Goal: Transaction & Acquisition: Purchase product/service

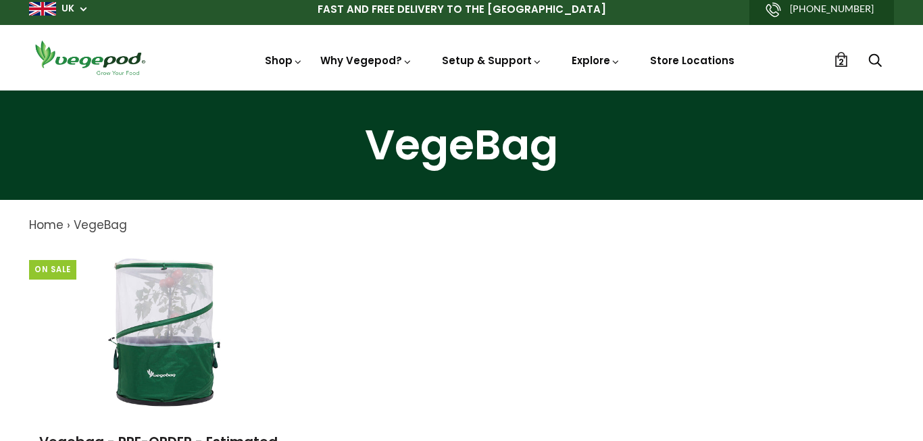
scroll to position [6, 0]
click at [47, 5] on img at bounding box center [42, 9] width 27 height 14
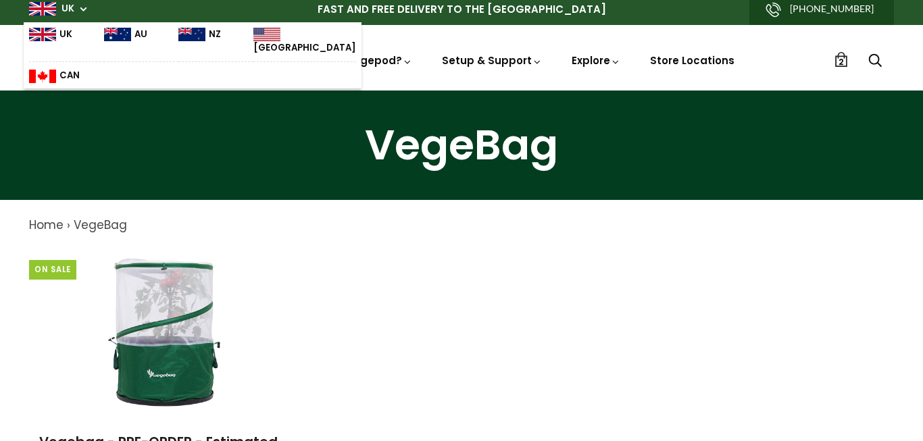
click at [253, 35] on img at bounding box center [266, 35] width 27 height 14
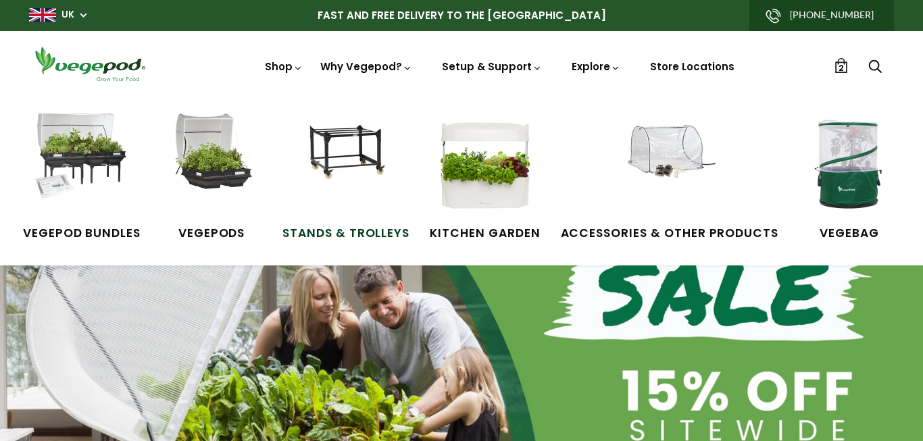
click at [342, 161] on img at bounding box center [345, 163] width 101 height 101
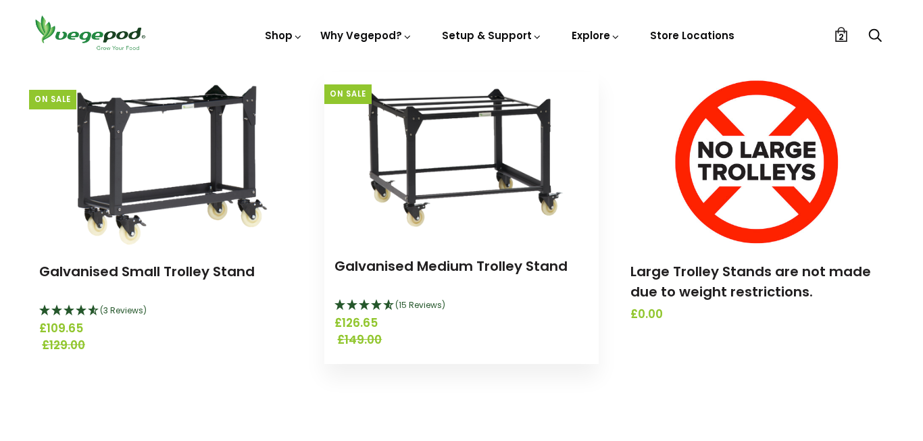
scroll to position [492, 0]
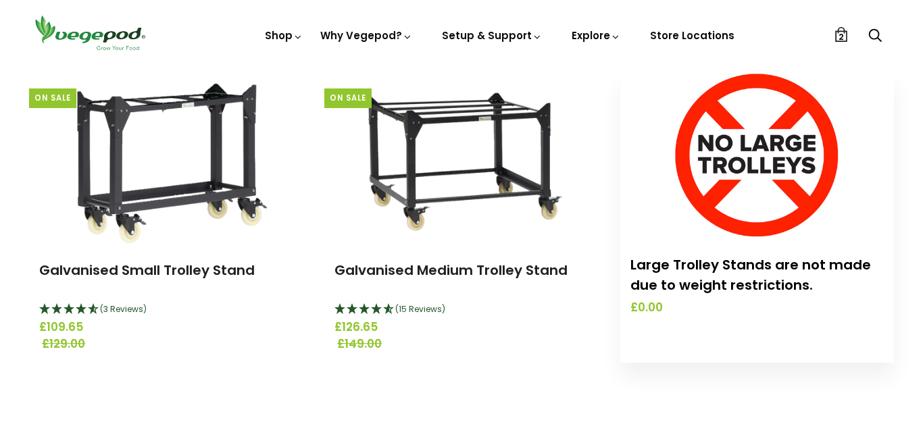
click at [716, 262] on link "Large Trolley Stands are not made due to weight restrictions." at bounding box center [750, 274] width 240 height 39
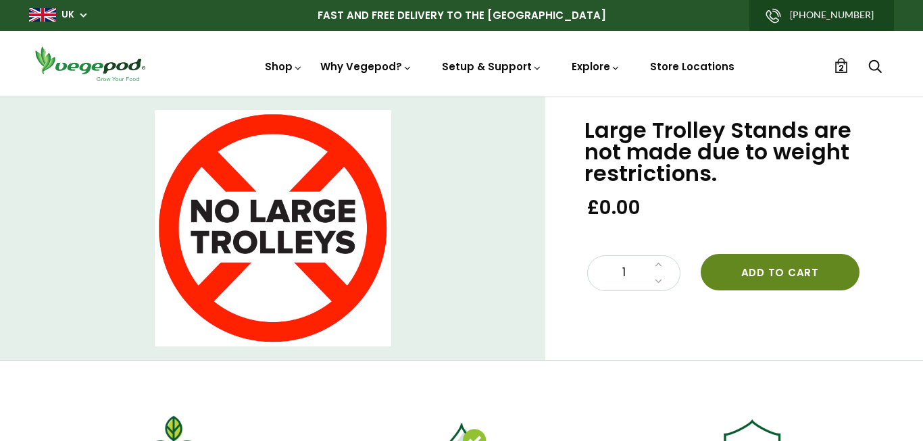
click at [788, 277] on button "Add to cart" at bounding box center [779, 272] width 159 height 36
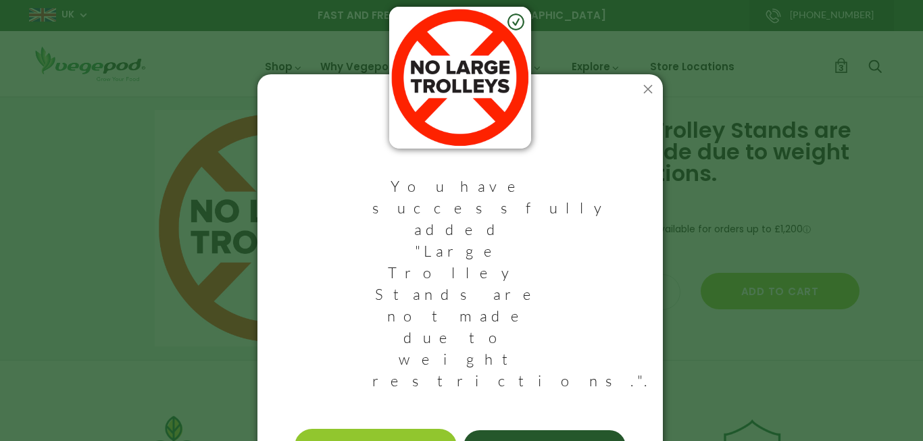
click at [393, 429] on link "View Cart & Checkout" at bounding box center [375, 446] width 162 height 35
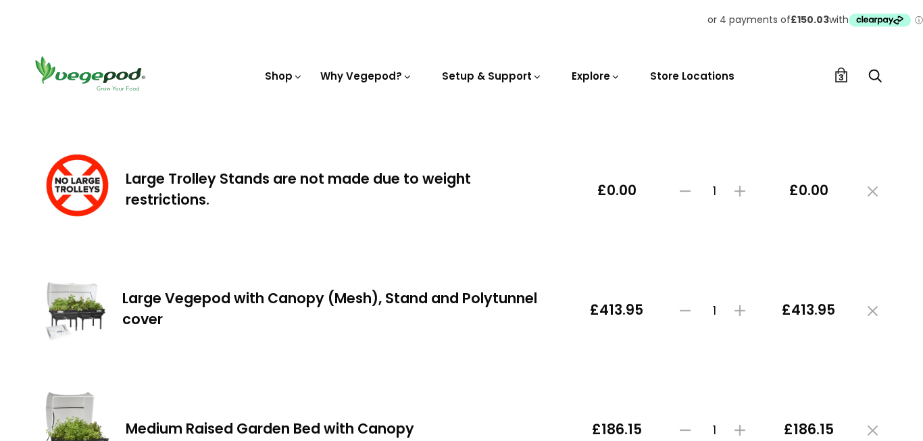
scroll to position [147, 0]
click at [867, 310] on icon at bounding box center [872, 310] width 10 height 10
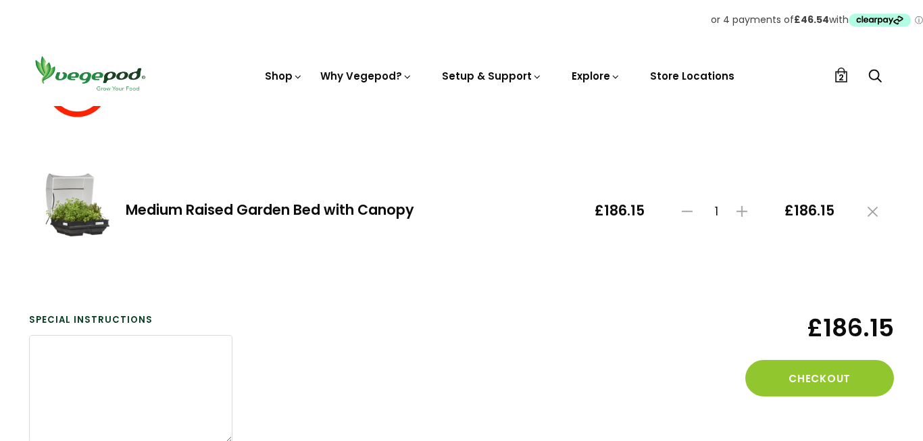
scroll to position [247, 0]
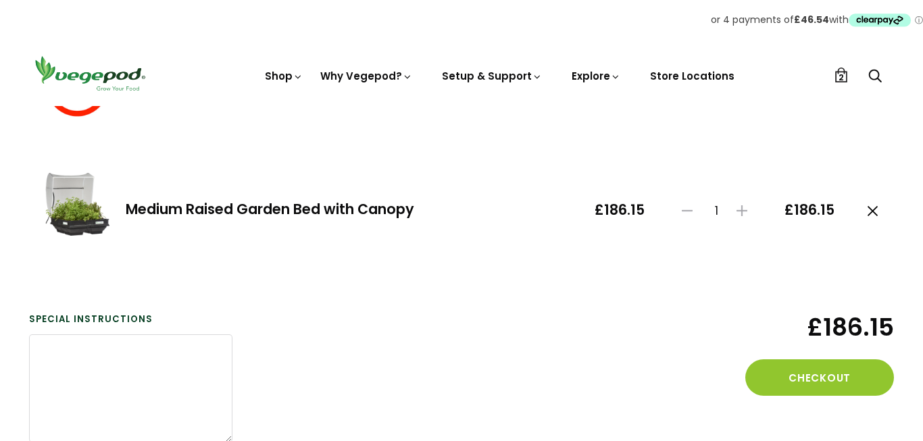
click at [871, 208] on icon at bounding box center [872, 211] width 10 height 10
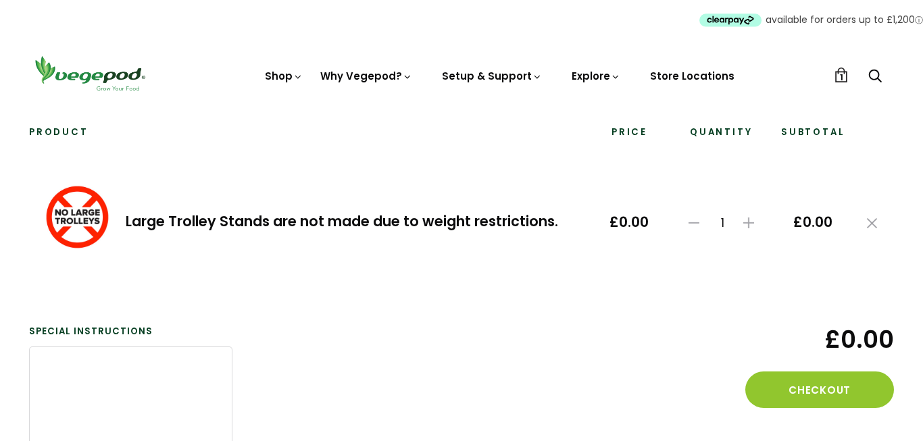
scroll to position [180, 0]
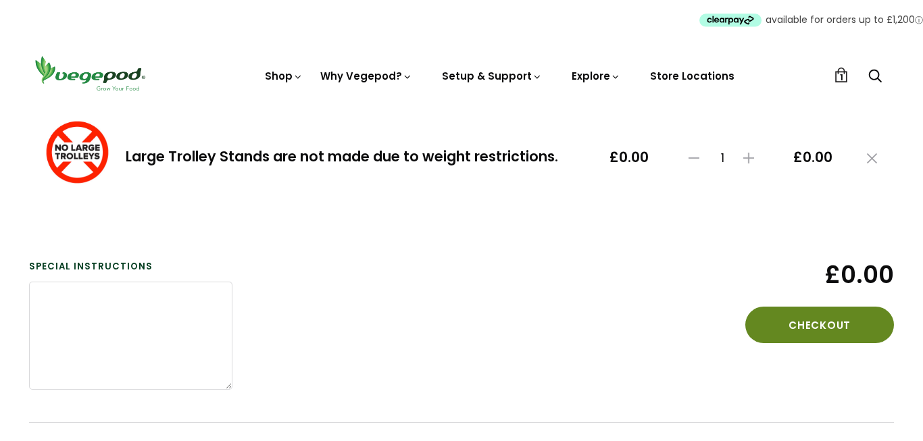
click at [806, 312] on button "Checkout" at bounding box center [819, 325] width 149 height 36
